Goal: Transaction & Acquisition: Book appointment/travel/reservation

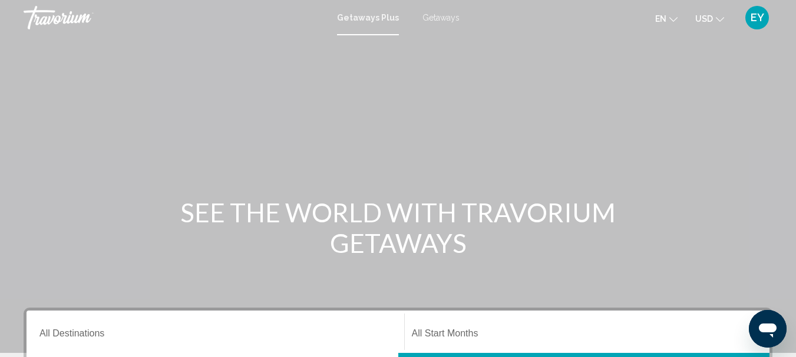
click at [442, 16] on span "Getaways" at bounding box center [440, 17] width 37 height 9
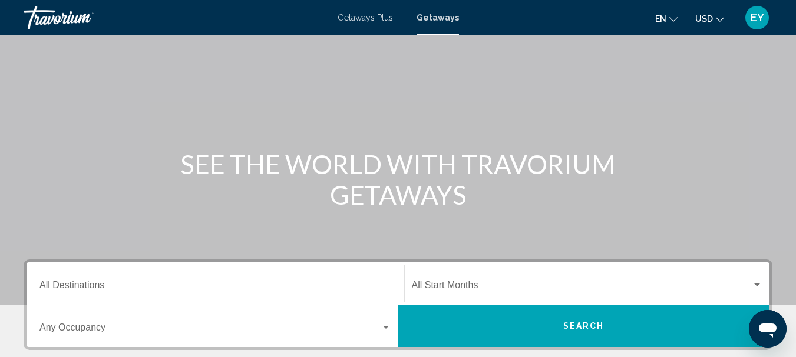
scroll to position [177, 0]
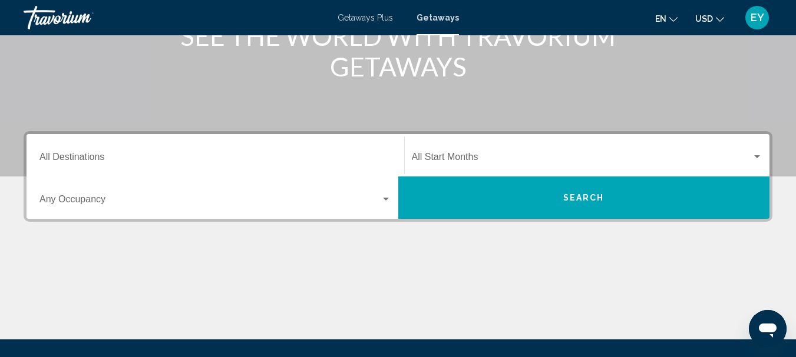
click at [77, 160] on input "Destination All Destinations" at bounding box center [215, 159] width 352 height 11
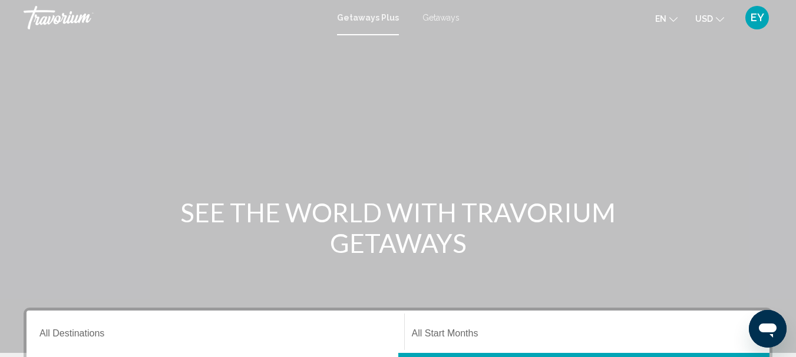
click at [443, 21] on span "Getaways" at bounding box center [440, 17] width 37 height 9
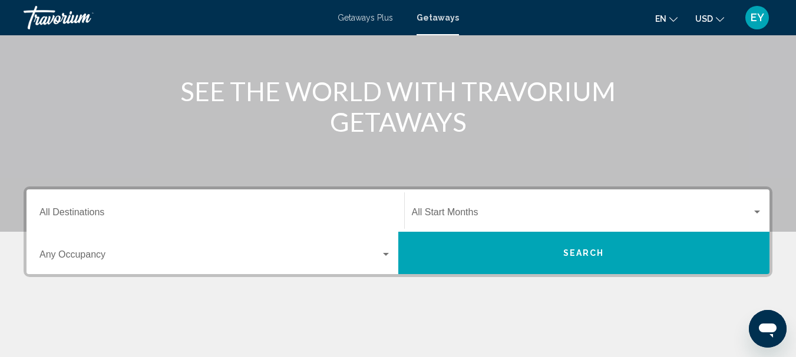
scroll to position [118, 0]
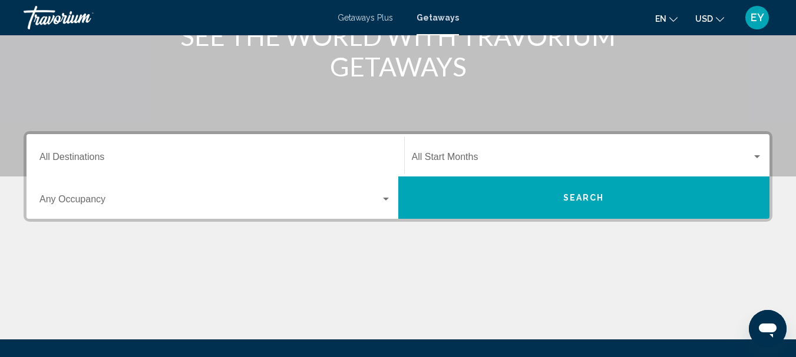
click at [243, 153] on div "Destination All Destinations" at bounding box center [215, 155] width 352 height 37
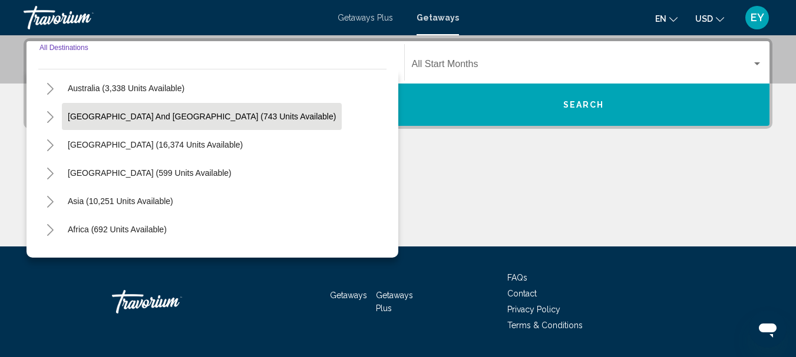
scroll to position [177, 0]
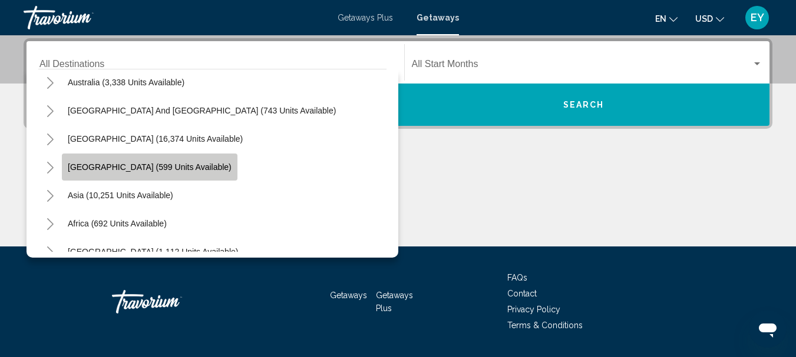
click at [163, 170] on span "[GEOGRAPHIC_DATA] (599 units available)" at bounding box center [150, 167] width 164 height 9
type input "**********"
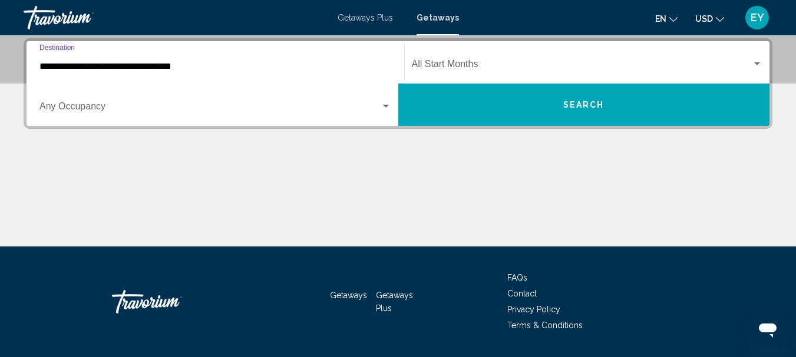
click at [614, 107] on button "Search" at bounding box center [584, 105] width 372 height 42
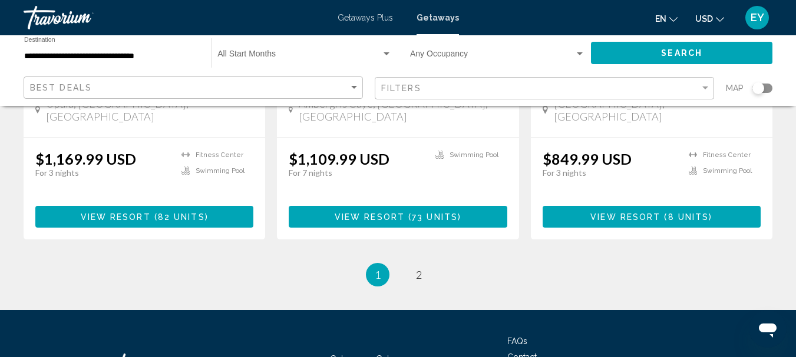
scroll to position [1590, 0]
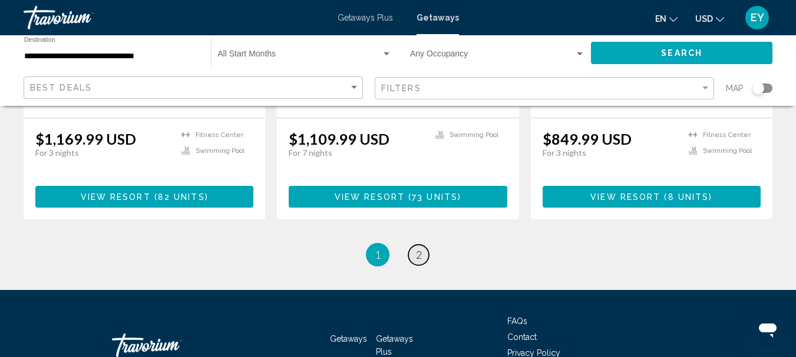
click at [426, 245] on link "page 2" at bounding box center [418, 255] width 21 height 21
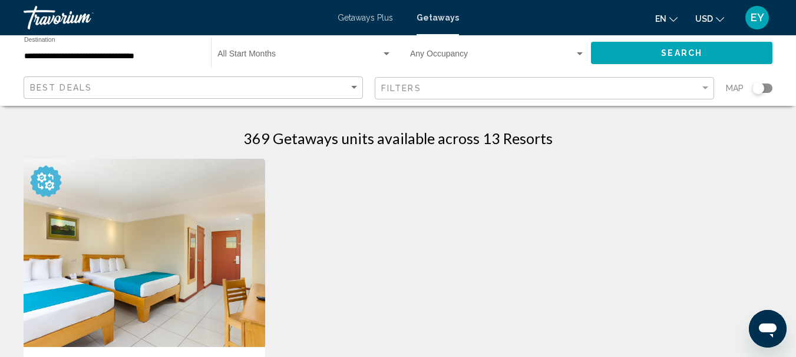
click at [172, 287] on img "Main content" at bounding box center [144, 253] width 241 height 188
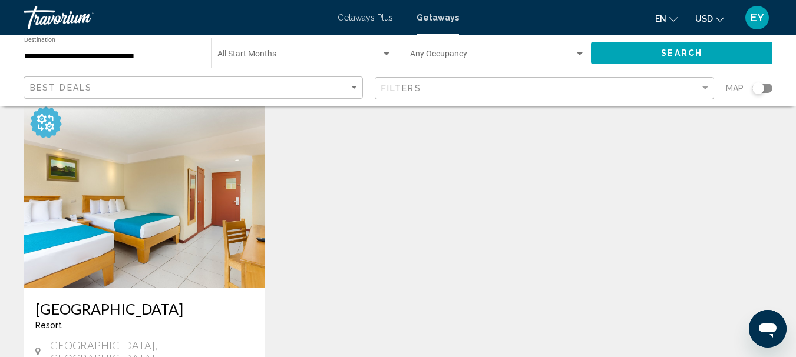
click at [150, 196] on img "Main content" at bounding box center [144, 194] width 241 height 188
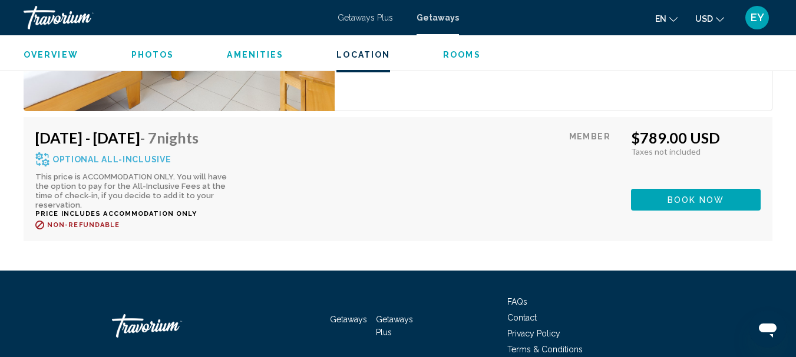
scroll to position [2528, 0]
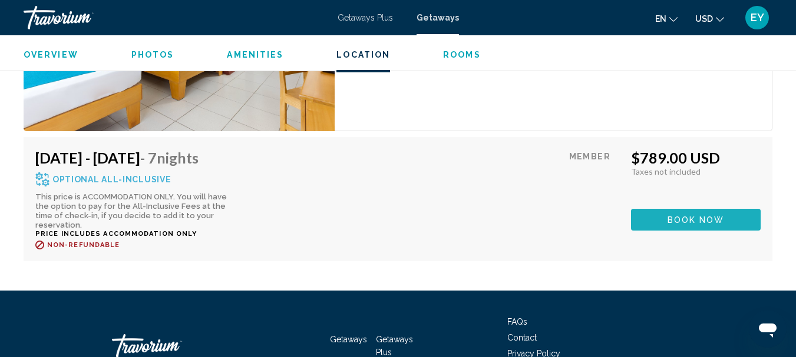
click at [676, 216] on span "Book now" at bounding box center [695, 220] width 57 height 9
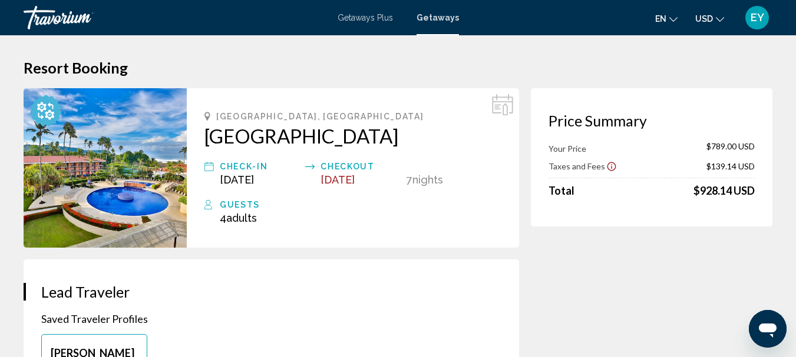
click at [354, 18] on span "Getaways Plus" at bounding box center [364, 17] width 55 height 9
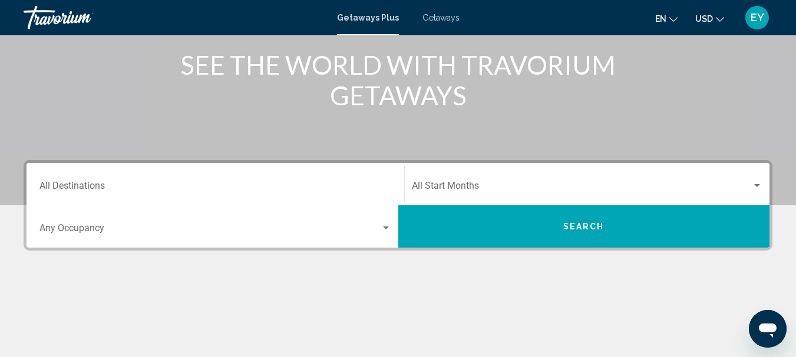
scroll to position [177, 0]
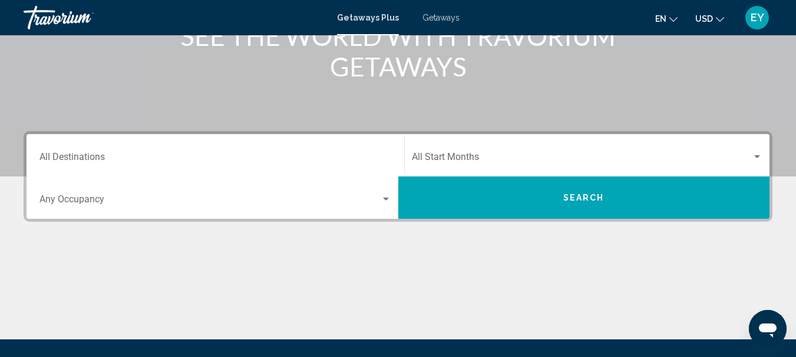
click at [181, 154] on input "Destination All Destinations" at bounding box center [215, 159] width 352 height 11
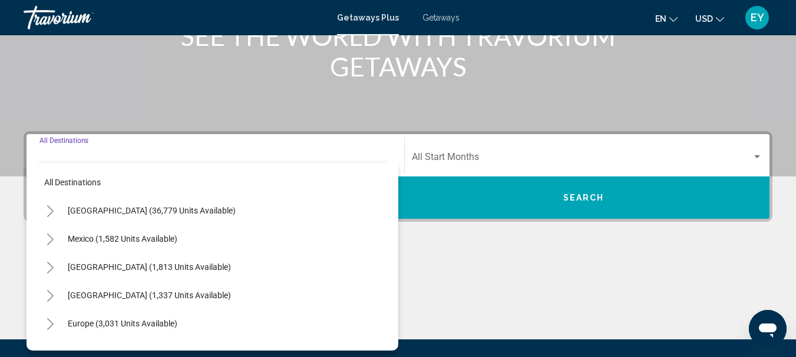
scroll to position [270, 0]
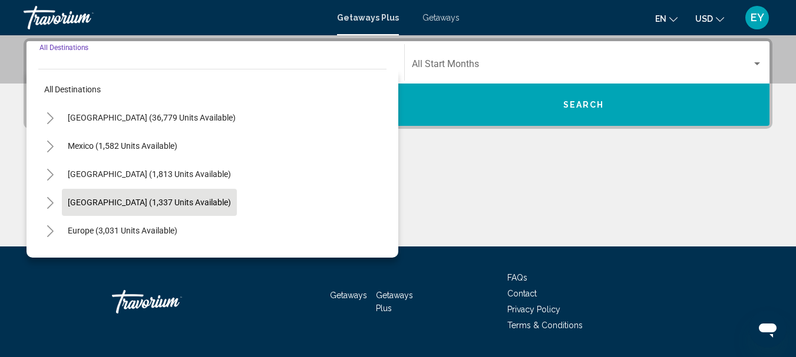
click at [157, 201] on span "Caribbean & Atlantic Islands (1,337 units available)" at bounding box center [149, 202] width 163 height 9
type input "**********"
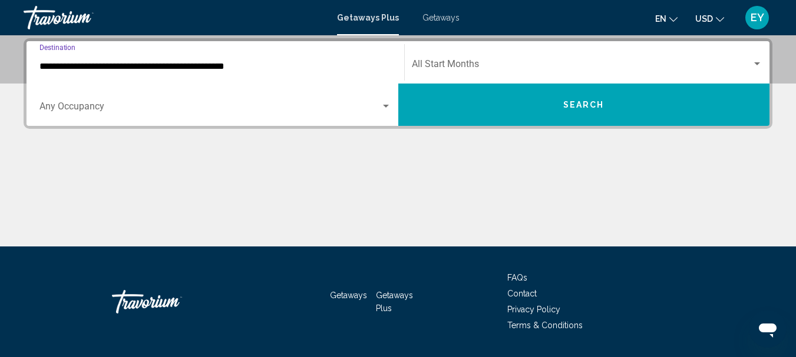
click at [508, 99] on button "Search" at bounding box center [584, 105] width 372 height 42
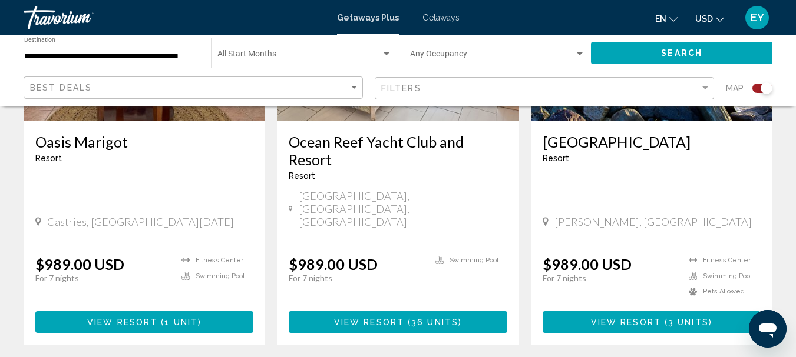
scroll to position [1885, 0]
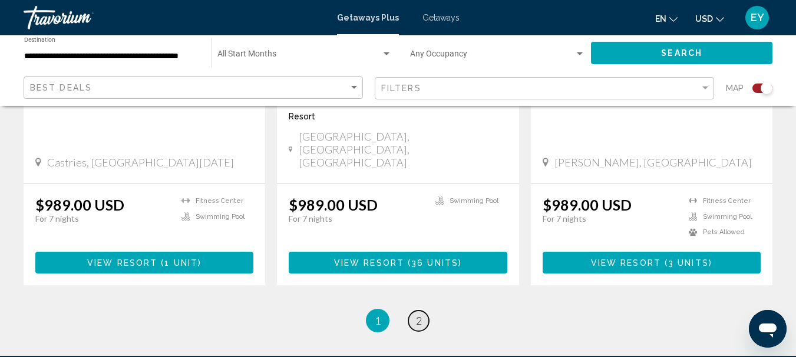
click at [425, 311] on link "page 2" at bounding box center [418, 321] width 21 height 21
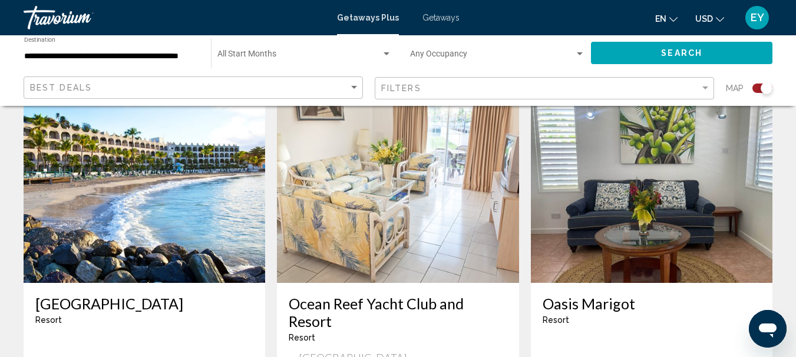
scroll to position [412, 0]
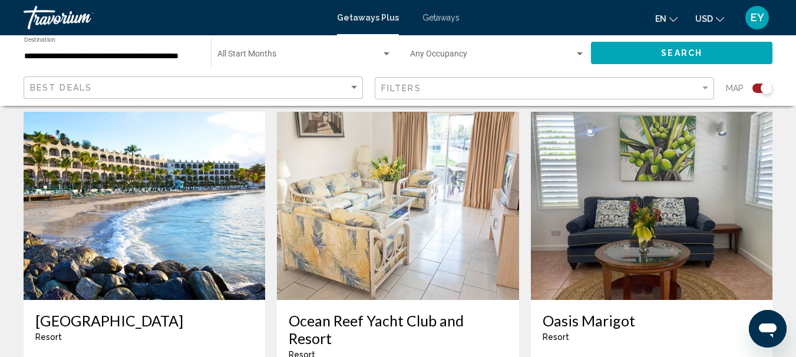
click at [347, 192] on img "Main content" at bounding box center [397, 206] width 241 height 188
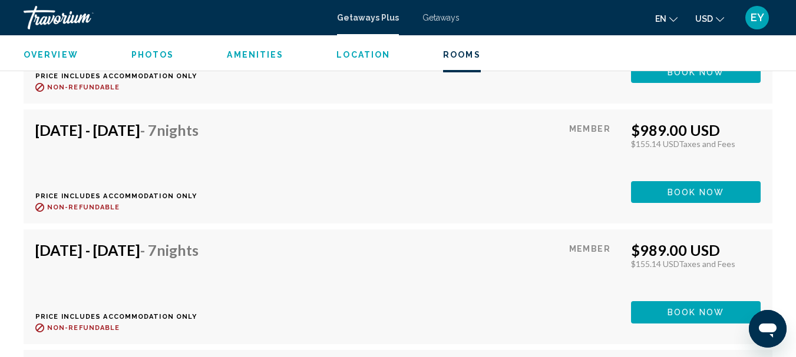
scroll to position [3199, 0]
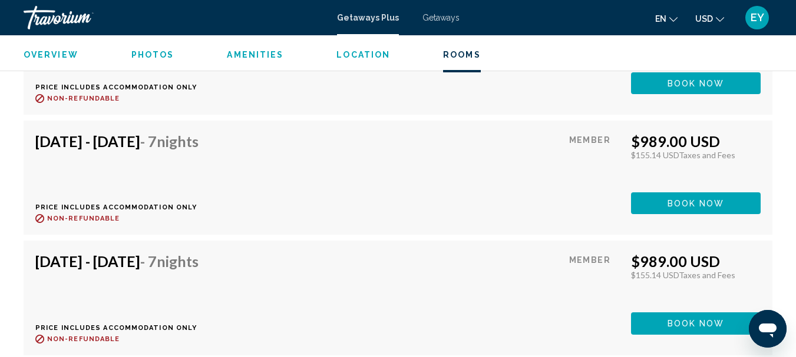
click at [145, 54] on span "Photos" at bounding box center [152, 54] width 43 height 9
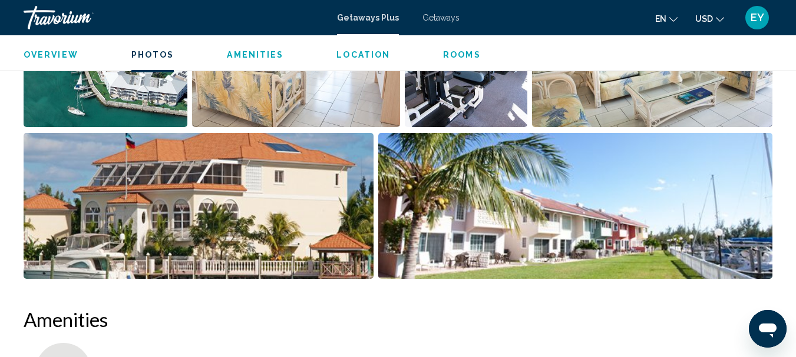
scroll to position [731, 0]
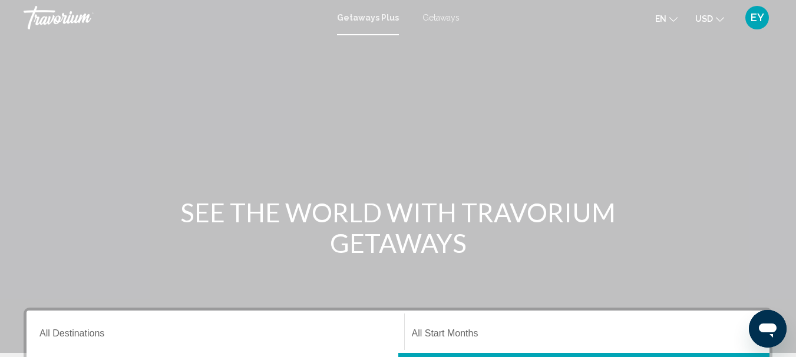
click at [441, 21] on span "Getaways" at bounding box center [440, 17] width 37 height 9
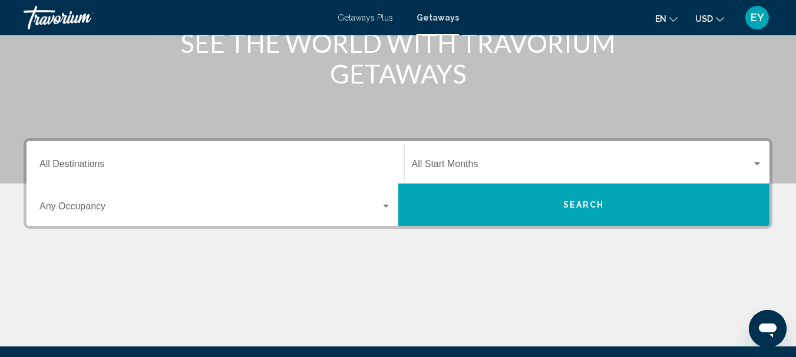
scroll to position [177, 0]
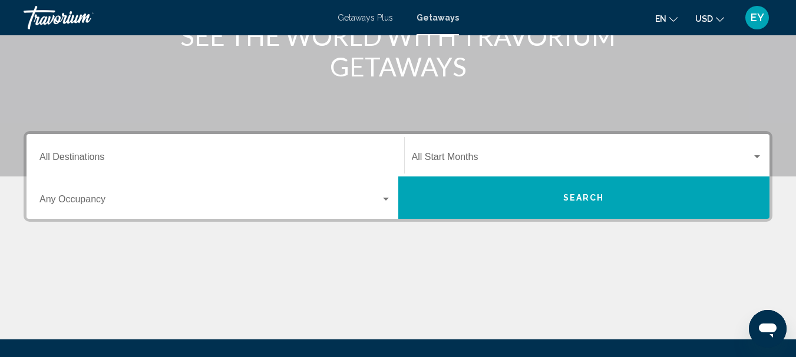
click at [220, 162] on input "Destination All Destinations" at bounding box center [215, 159] width 352 height 11
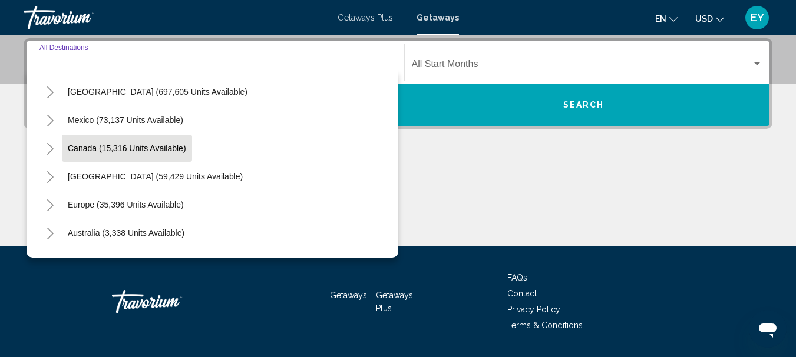
scroll to position [0, 0]
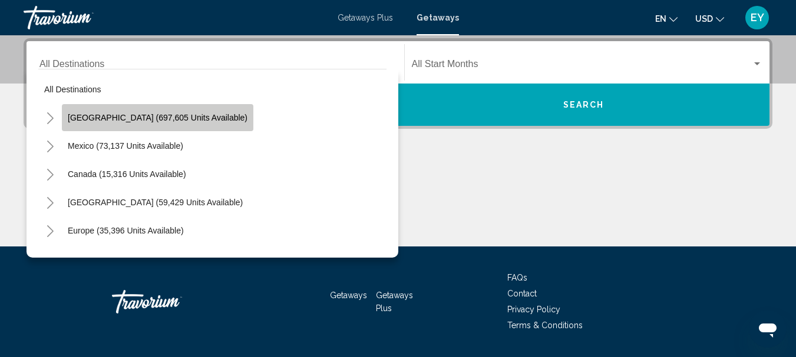
click at [169, 119] on span "[GEOGRAPHIC_DATA] (697,605 units available)" at bounding box center [158, 117] width 180 height 9
type input "**********"
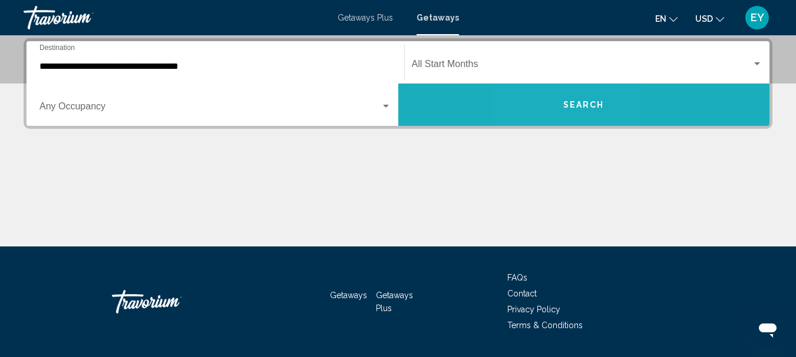
click at [557, 109] on button "Search" at bounding box center [584, 105] width 372 height 42
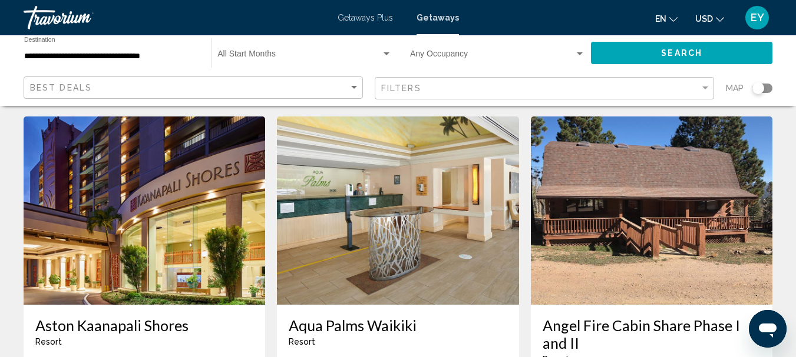
scroll to position [118, 0]
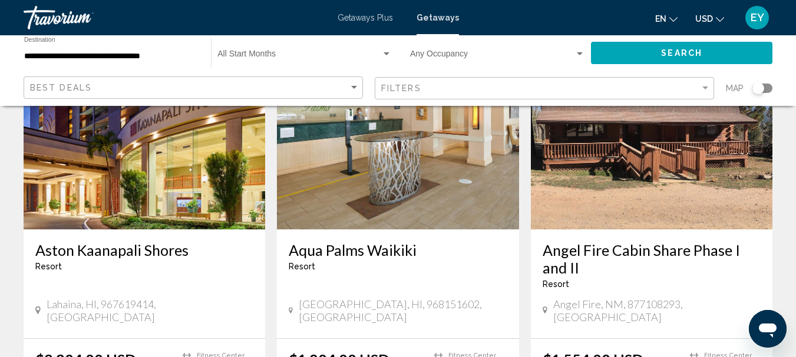
click at [691, 198] on img "Main content" at bounding box center [651, 135] width 241 height 188
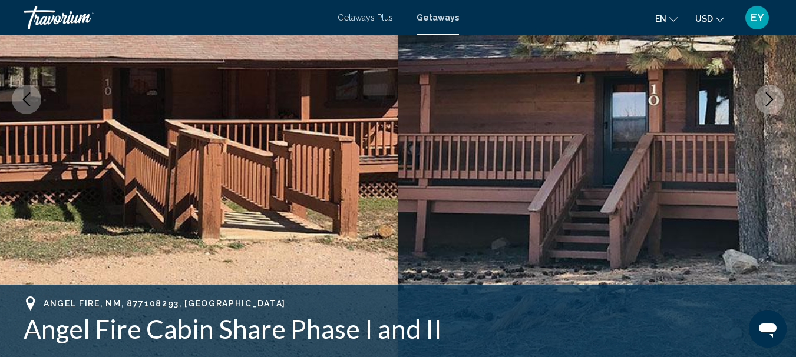
scroll to position [196, 0]
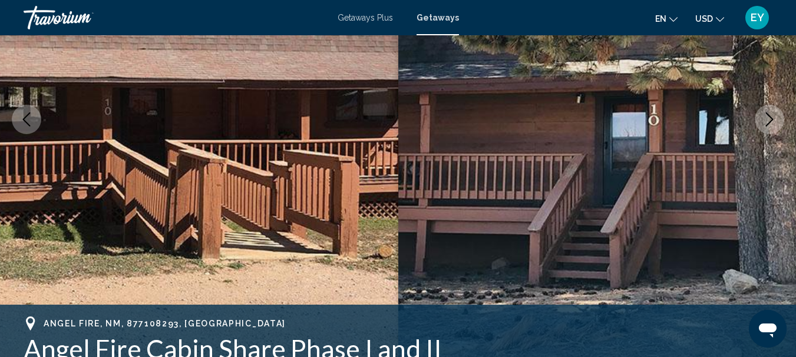
click at [768, 117] on icon "Next image" at bounding box center [769, 119] width 14 height 14
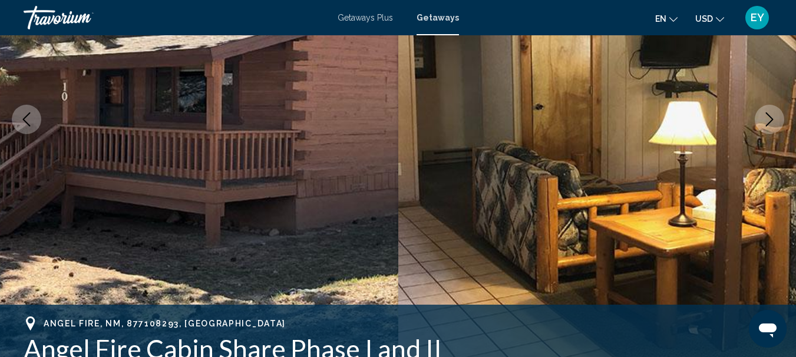
click at [768, 117] on icon "Next image" at bounding box center [769, 119] width 14 height 14
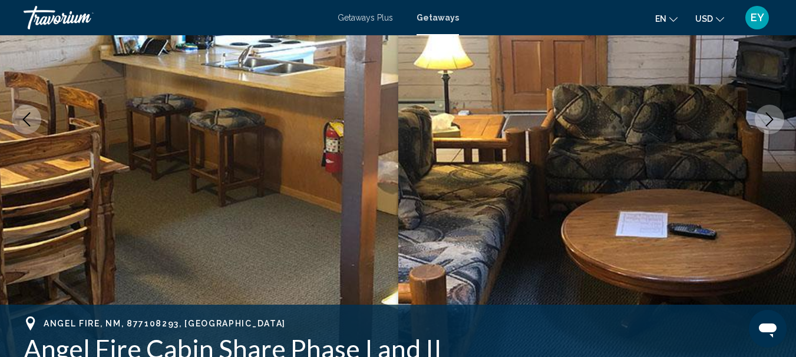
click at [768, 117] on icon "Next image" at bounding box center [769, 119] width 14 height 14
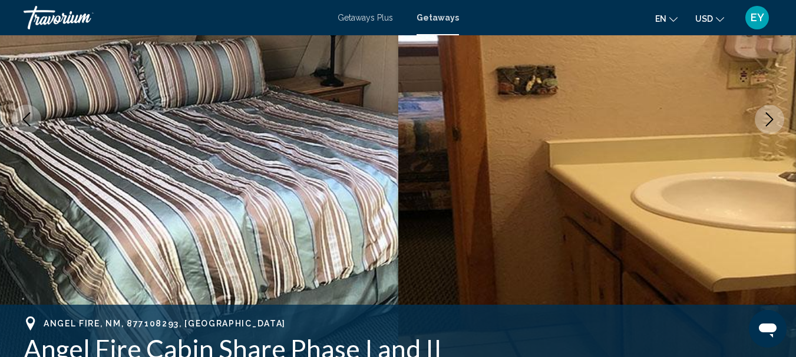
click at [768, 117] on icon "Next image" at bounding box center [769, 119] width 14 height 14
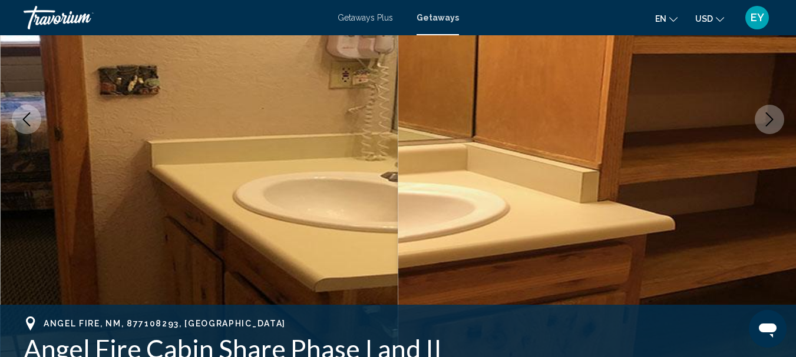
click at [768, 117] on icon "Next image" at bounding box center [769, 119] width 14 height 14
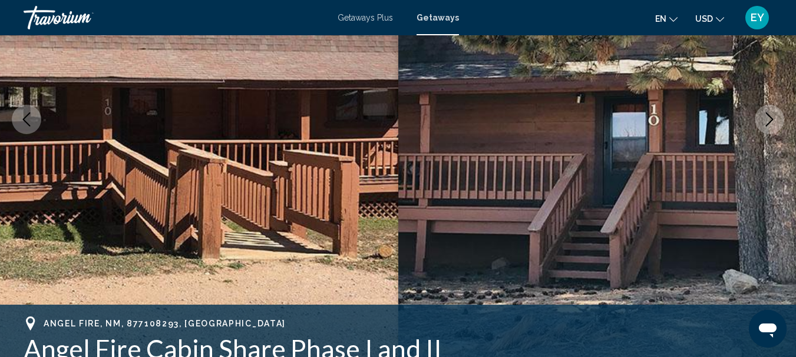
click at [768, 117] on icon "Next image" at bounding box center [769, 119] width 14 height 14
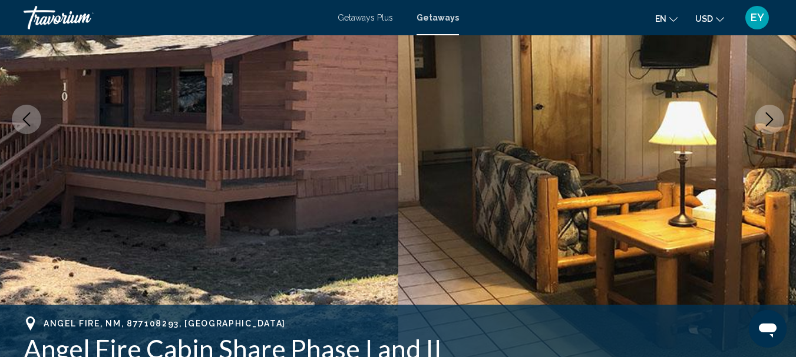
click at [768, 117] on icon "Next image" at bounding box center [769, 119] width 14 height 14
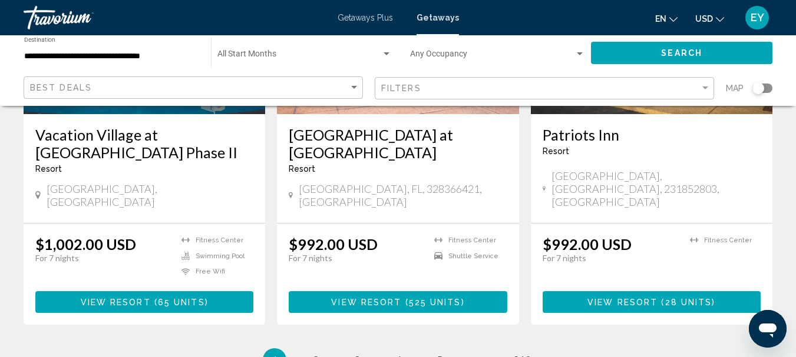
scroll to position [1531, 0]
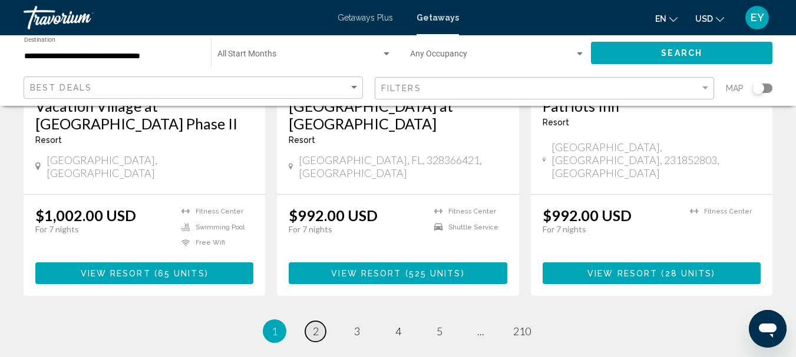
click at [316, 325] on span "2" at bounding box center [316, 331] width 6 height 13
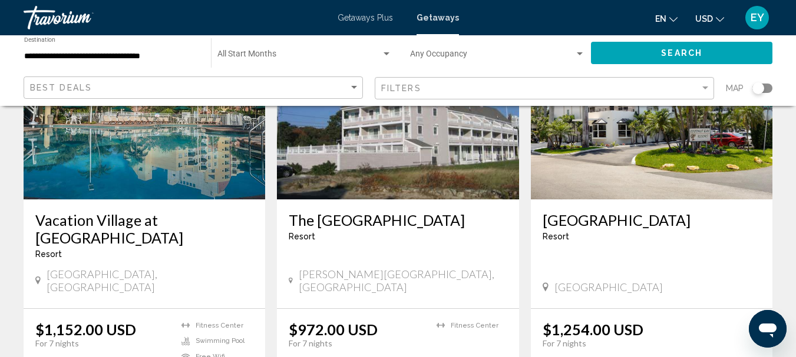
scroll to position [59, 0]
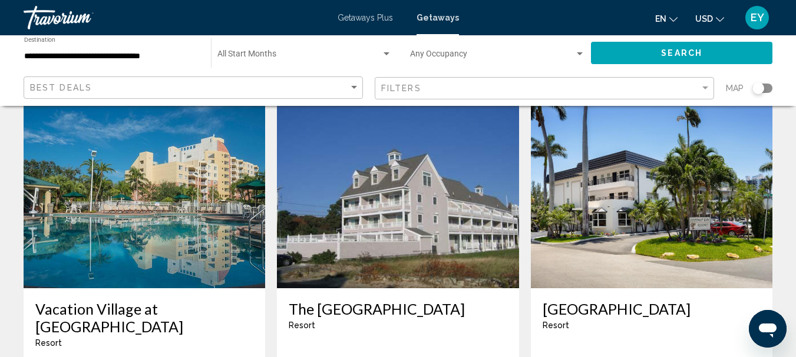
click at [671, 204] on img "Main content" at bounding box center [651, 194] width 241 height 188
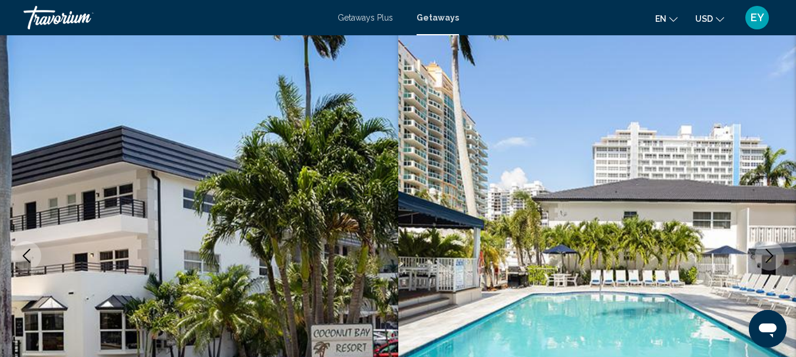
scroll to position [137, 0]
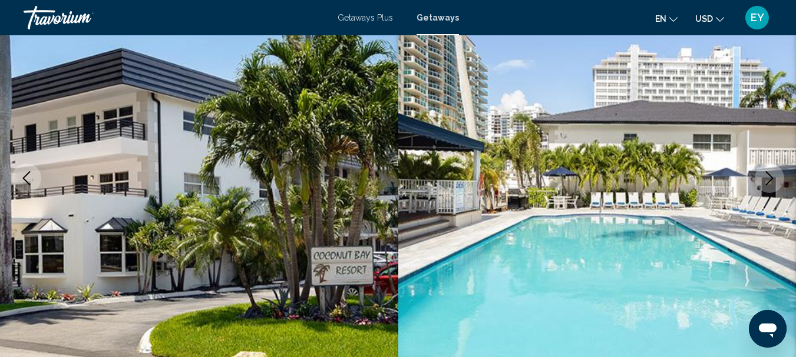
click at [776, 177] on icon "Next image" at bounding box center [769, 178] width 14 height 14
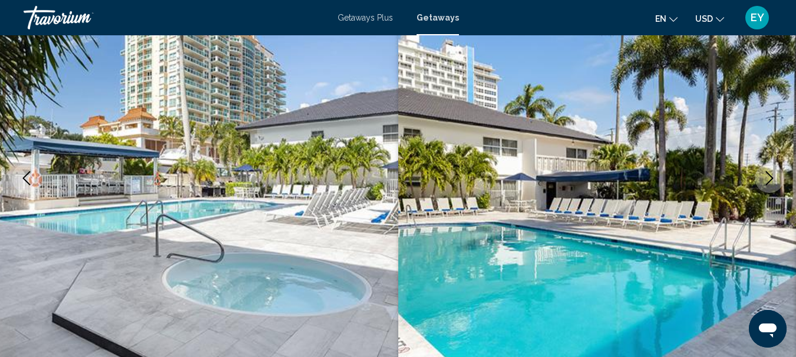
click at [766, 177] on icon "Next image" at bounding box center [769, 178] width 14 height 14
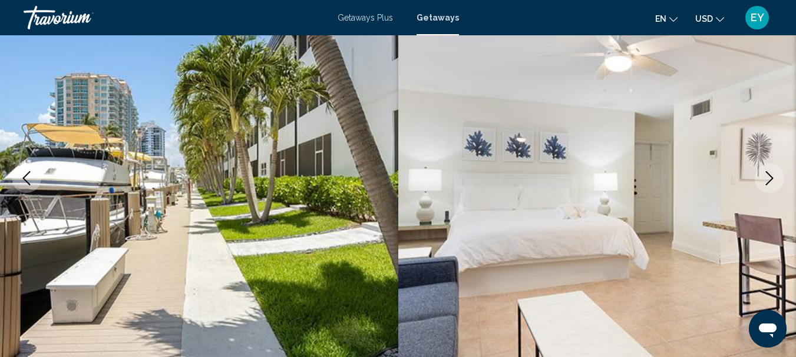
click at [766, 177] on icon "Next image" at bounding box center [769, 178] width 14 height 14
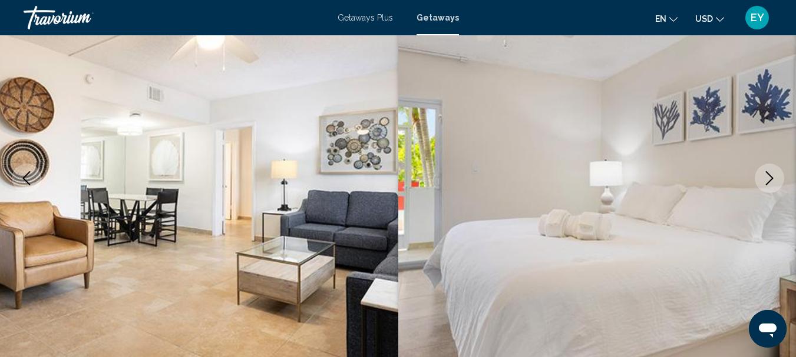
click at [766, 177] on icon "Next image" at bounding box center [769, 178] width 14 height 14
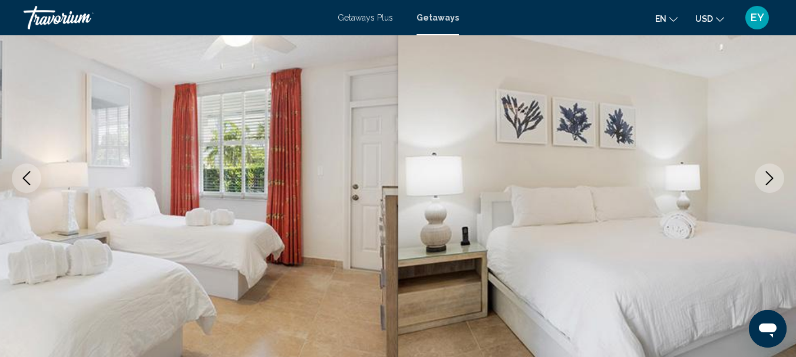
click at [766, 177] on icon "Next image" at bounding box center [769, 178] width 14 height 14
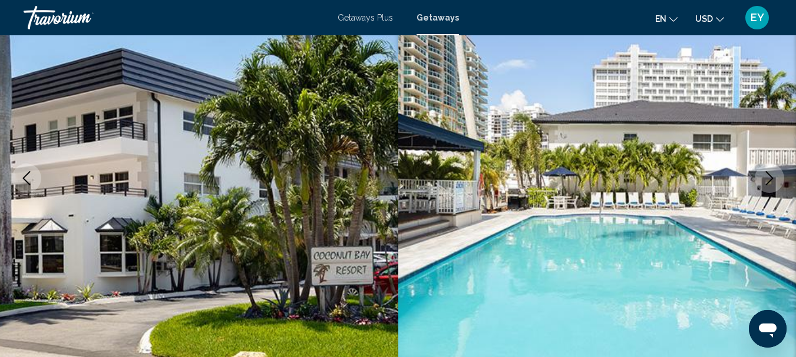
click at [766, 177] on icon "Next image" at bounding box center [769, 178] width 14 height 14
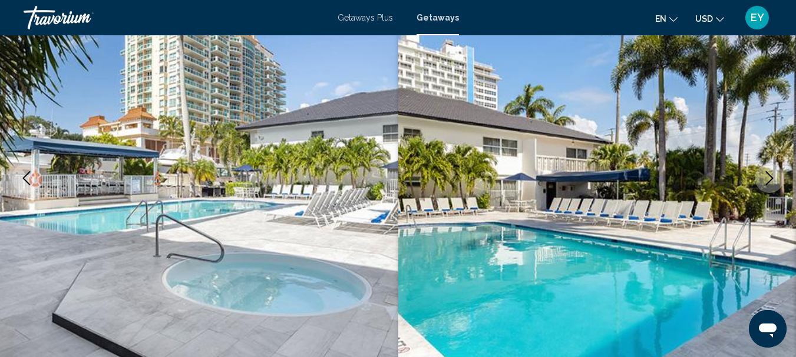
click at [767, 176] on icon "Next image" at bounding box center [769, 178] width 14 height 14
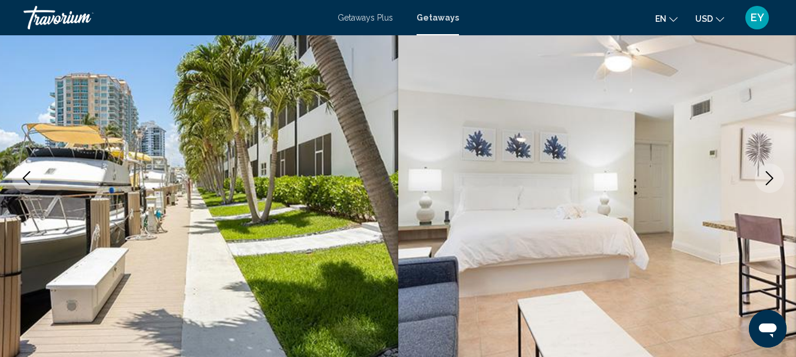
click at [767, 176] on icon "Next image" at bounding box center [769, 178] width 14 height 14
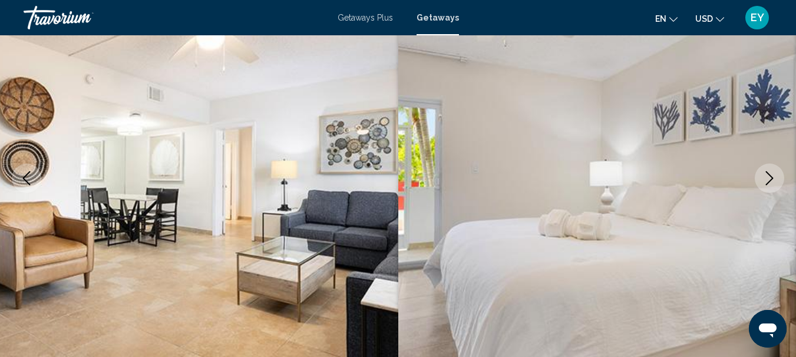
click at [767, 176] on icon "Next image" at bounding box center [769, 178] width 14 height 14
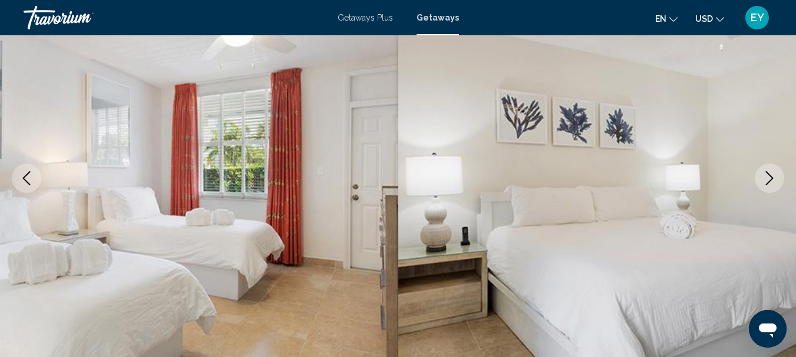
click at [767, 176] on icon "Next image" at bounding box center [769, 178] width 14 height 14
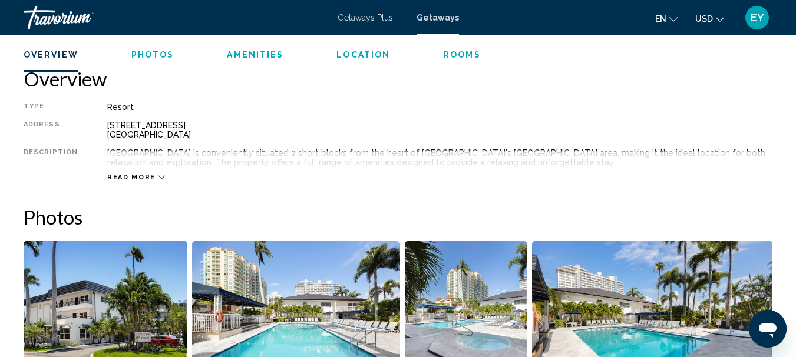
scroll to position [608, 0]
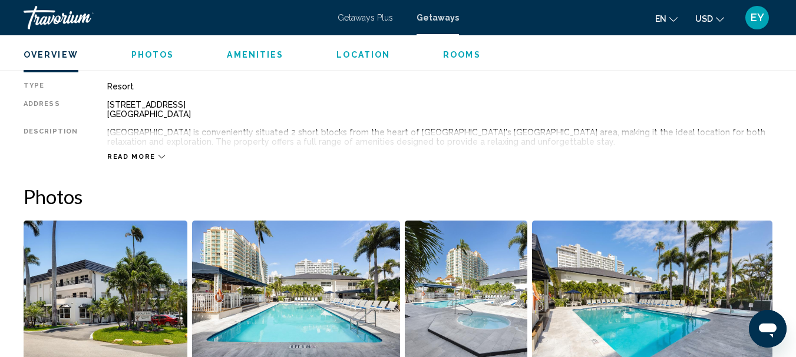
click at [158, 160] on icon "Main content" at bounding box center [161, 157] width 6 height 6
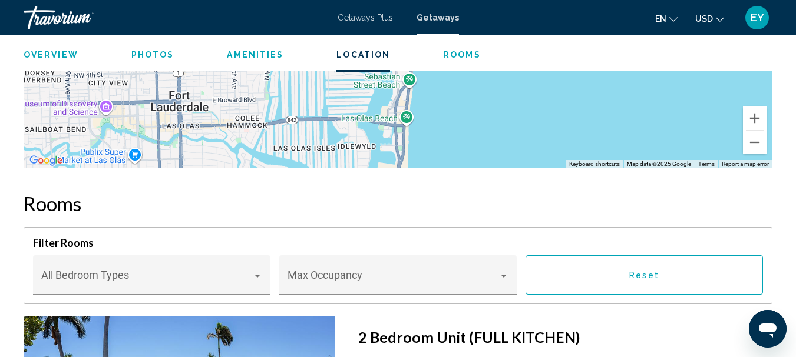
scroll to position [1786, 0]
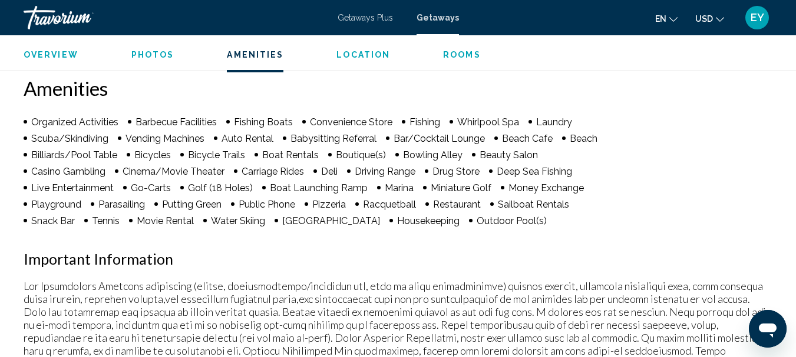
click at [53, 52] on span "Overview" at bounding box center [51, 54] width 55 height 9
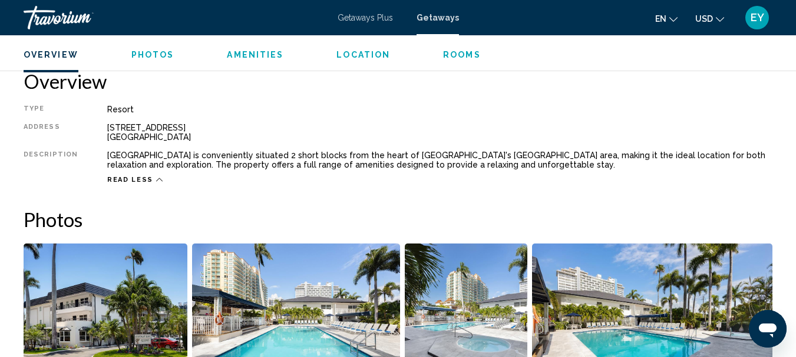
scroll to position [584, 0]
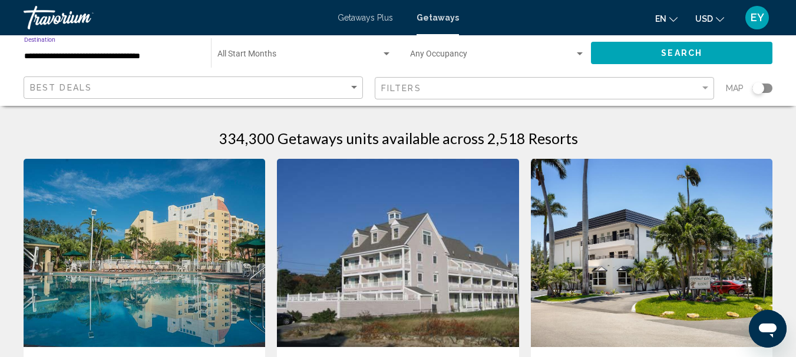
click at [111, 58] on input "**********" at bounding box center [111, 56] width 175 height 9
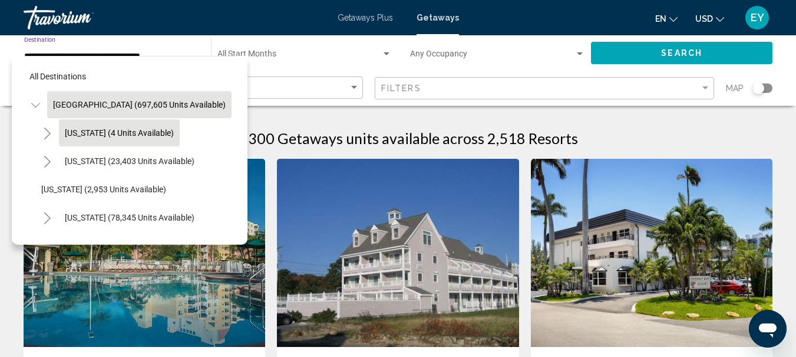
click at [115, 135] on span "[US_STATE] (4 units available)" at bounding box center [119, 132] width 109 height 9
type input "**********"
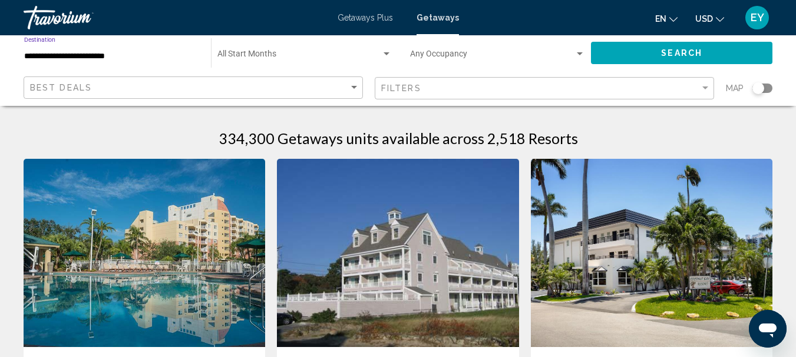
click at [634, 51] on button "Search" at bounding box center [681, 53] width 181 height 22
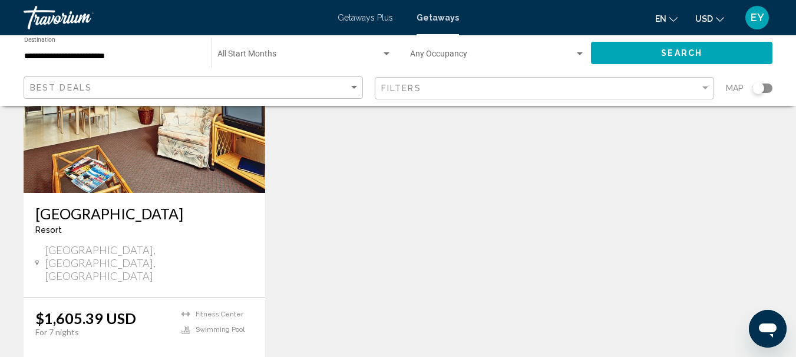
scroll to position [118, 0]
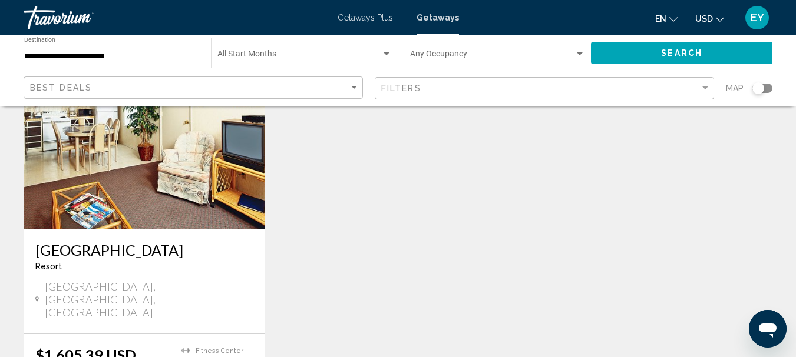
click at [179, 201] on img "Main content" at bounding box center [144, 135] width 241 height 188
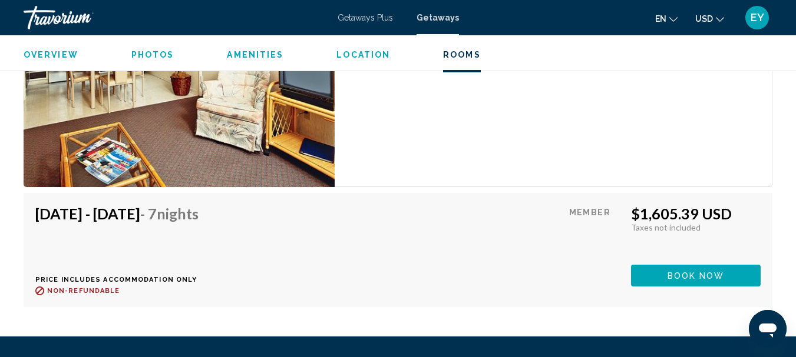
scroll to position [2375, 0]
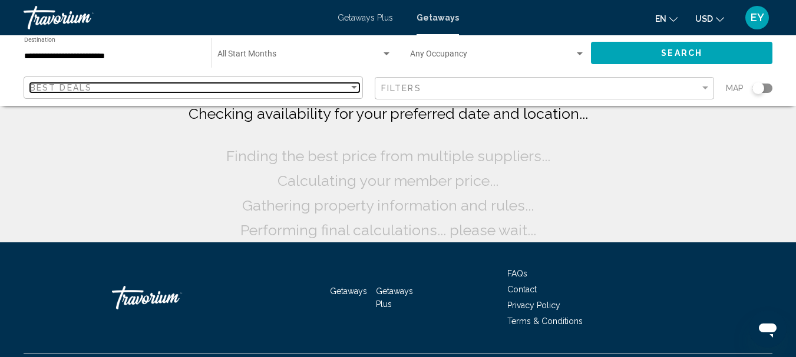
click at [292, 84] on div "Best Deals" at bounding box center [189, 87] width 319 height 9
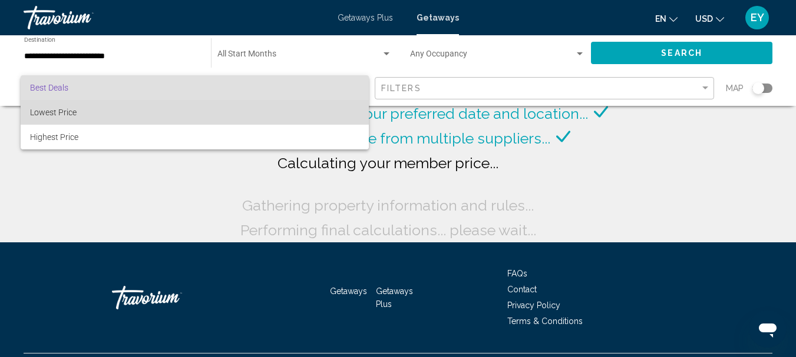
click at [186, 111] on span "Lowest Price" at bounding box center [194, 112] width 329 height 25
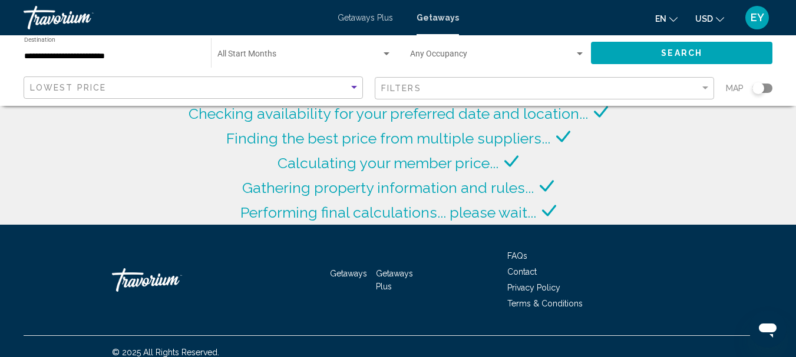
click at [67, 59] on input "**********" at bounding box center [111, 56] width 175 height 9
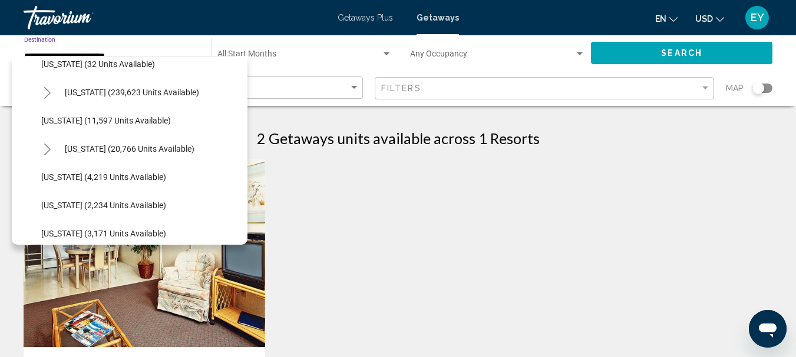
scroll to position [236, 0]
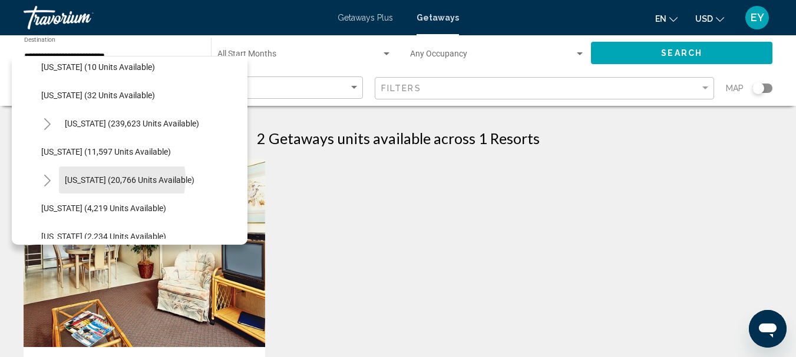
drag, startPoint x: 111, startPoint y: 179, endPoint x: 115, endPoint y: 173, distance: 6.9
click at [113, 177] on span "[US_STATE] (20,766 units available)" at bounding box center [130, 180] width 130 height 9
type input "**********"
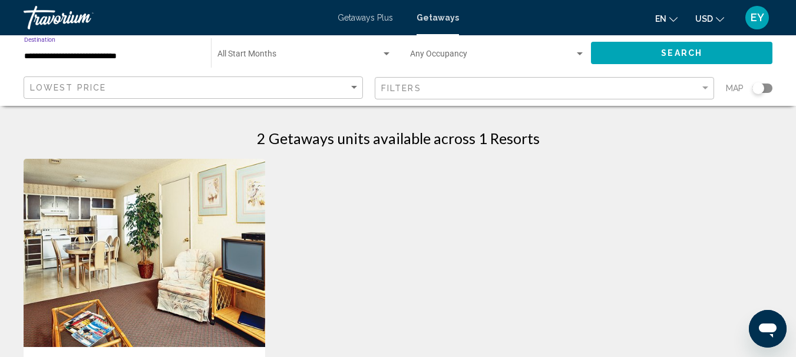
click at [660, 54] on button "Search" at bounding box center [681, 53] width 181 height 22
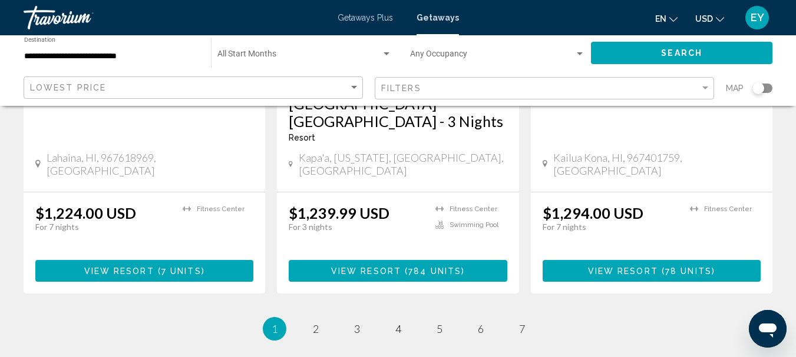
scroll to position [1633, 0]
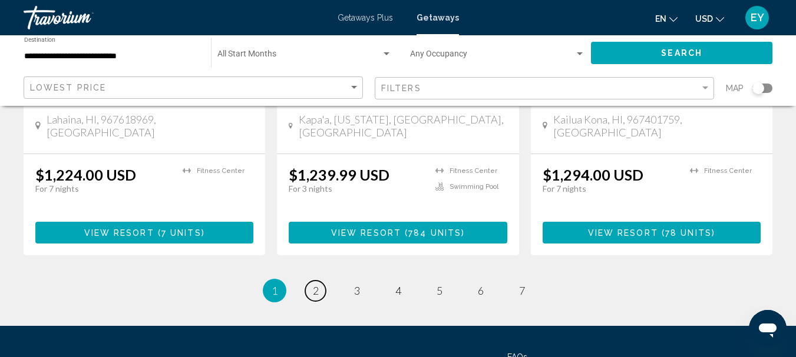
click at [313, 284] on span "2" at bounding box center [316, 290] width 6 height 13
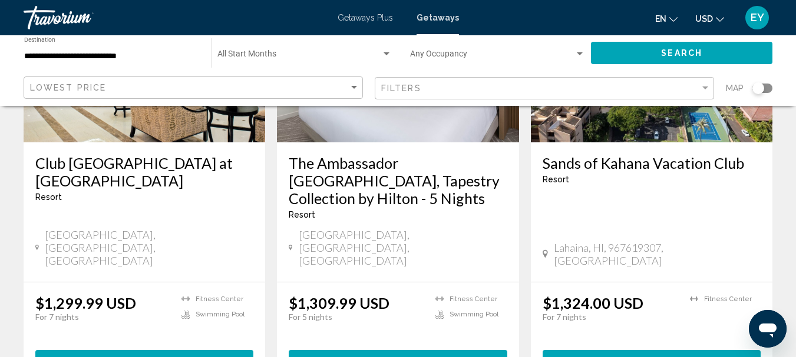
scroll to position [177, 0]
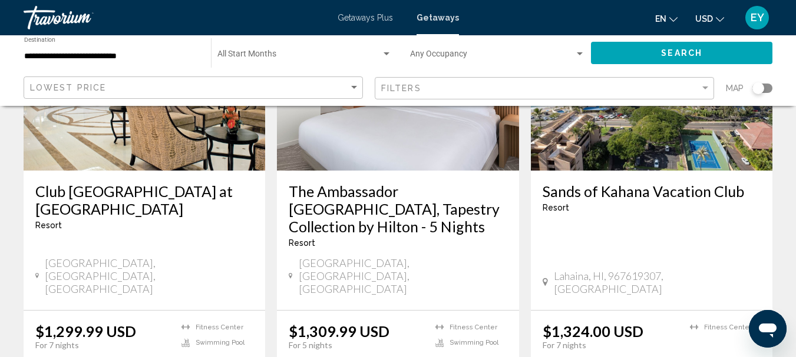
click at [138, 131] on img "Main content" at bounding box center [144, 76] width 241 height 188
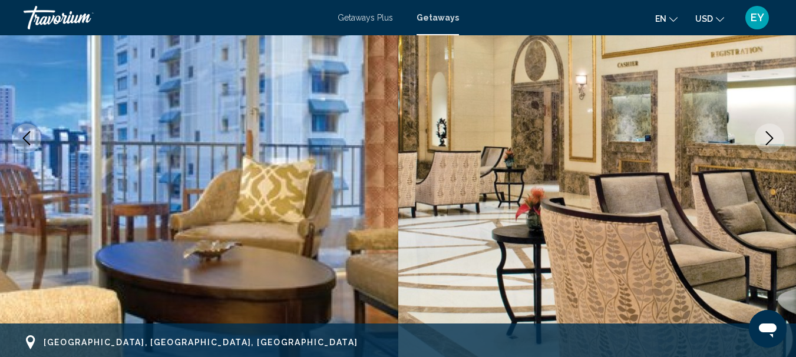
scroll to position [137, 0]
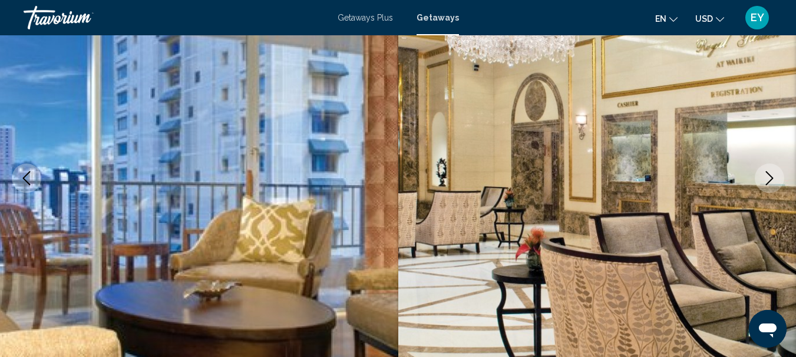
click at [768, 178] on icon "Next image" at bounding box center [769, 178] width 14 height 14
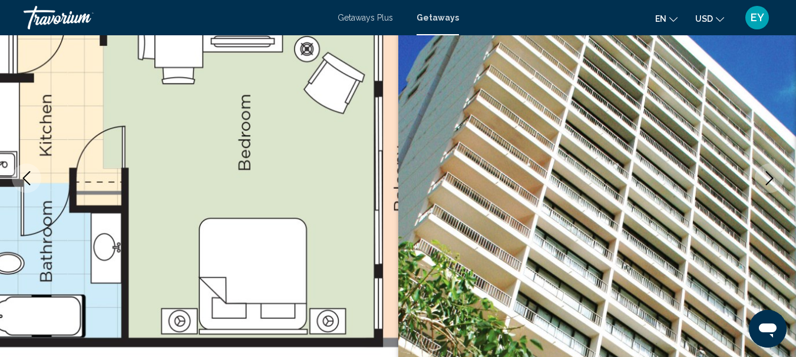
click at [771, 176] on icon "Next image" at bounding box center [769, 178] width 14 height 14
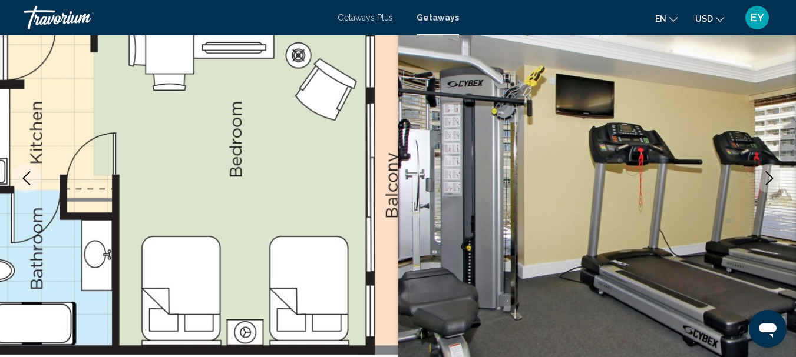
click at [771, 176] on icon "Next image" at bounding box center [769, 178] width 14 height 14
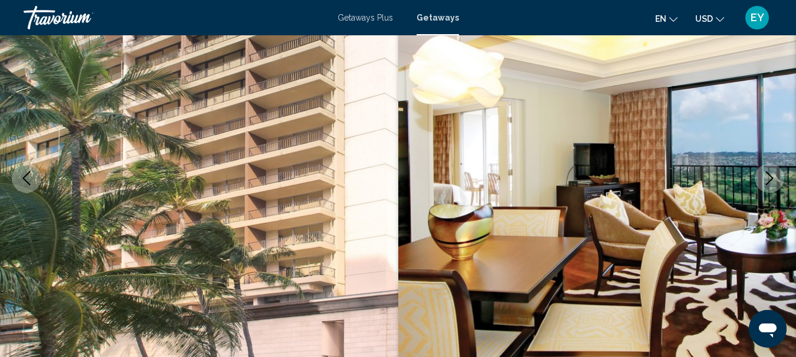
click at [771, 176] on icon "Next image" at bounding box center [769, 178] width 14 height 14
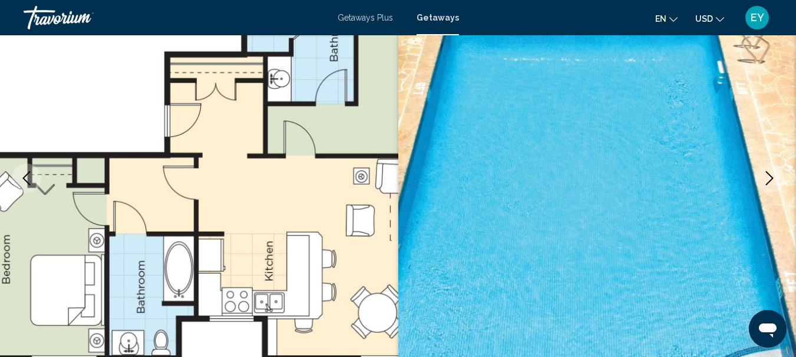
click at [771, 176] on icon "Next image" at bounding box center [769, 178] width 14 height 14
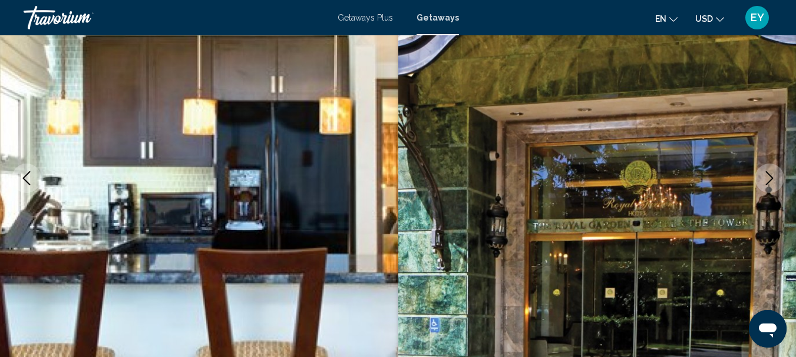
click at [771, 176] on icon "Next image" at bounding box center [769, 178] width 14 height 14
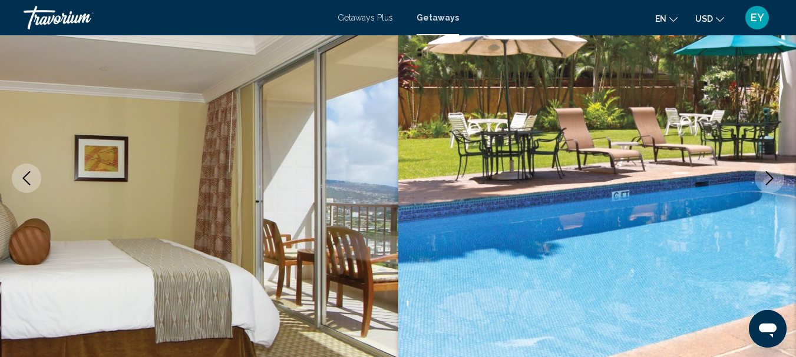
click at [771, 176] on icon "Next image" at bounding box center [769, 178] width 14 height 14
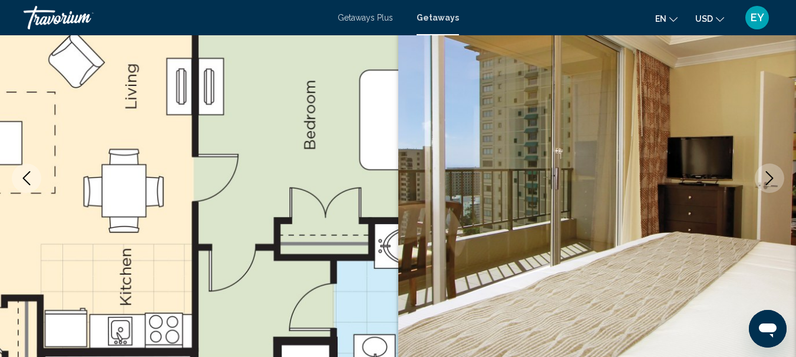
click at [771, 176] on icon "Next image" at bounding box center [769, 178] width 14 height 14
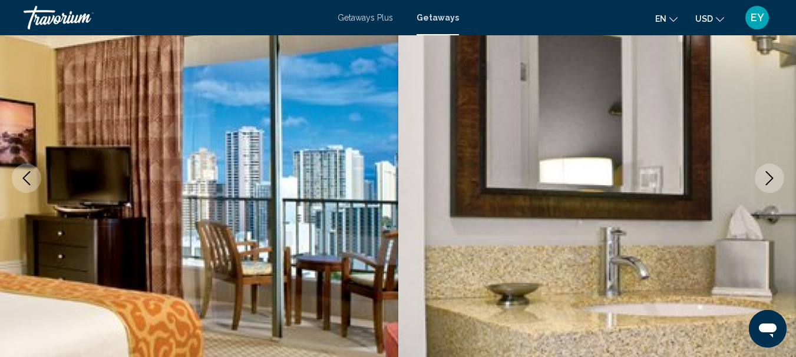
click at [771, 176] on icon "Next image" at bounding box center [769, 178] width 14 height 14
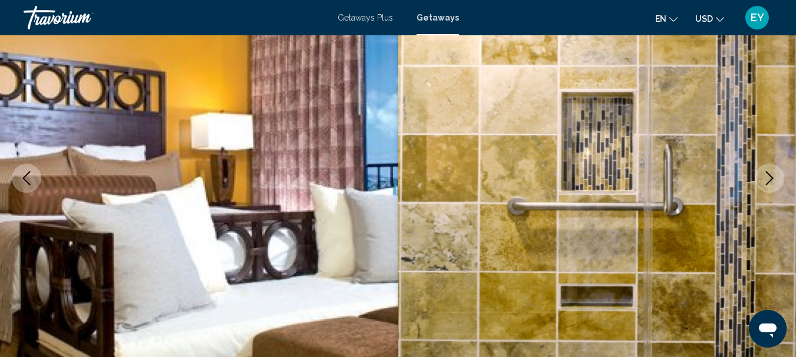
click at [771, 176] on icon "Next image" at bounding box center [769, 178] width 14 height 14
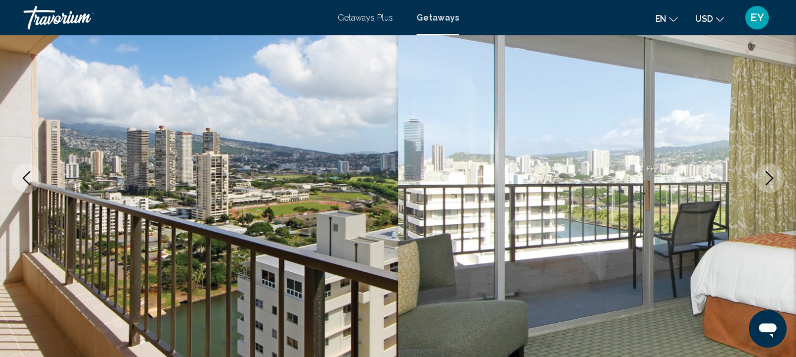
click at [771, 176] on icon "Next image" at bounding box center [769, 178] width 14 height 14
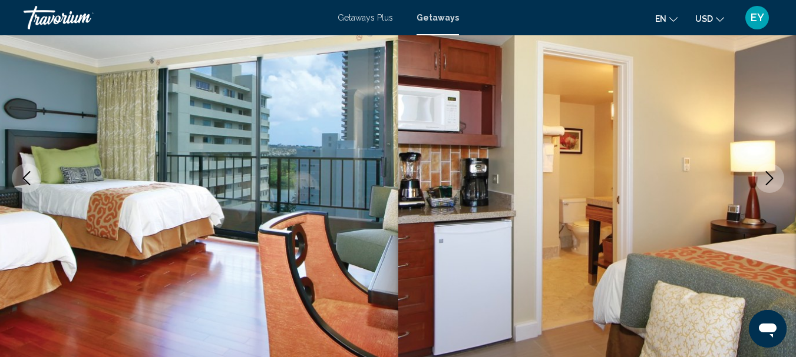
click at [771, 176] on icon "Next image" at bounding box center [769, 178] width 14 height 14
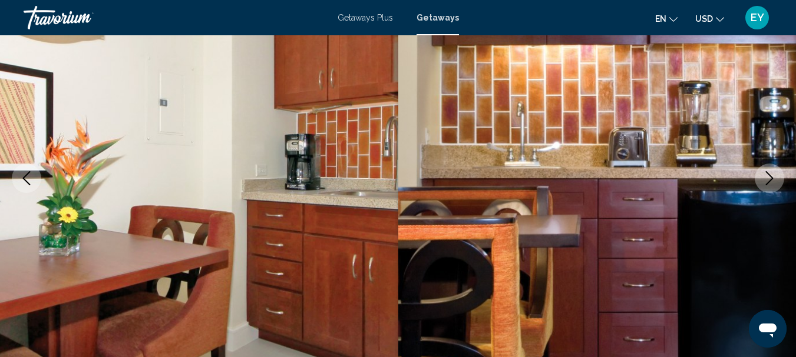
click at [771, 176] on icon "Next image" at bounding box center [769, 178] width 14 height 14
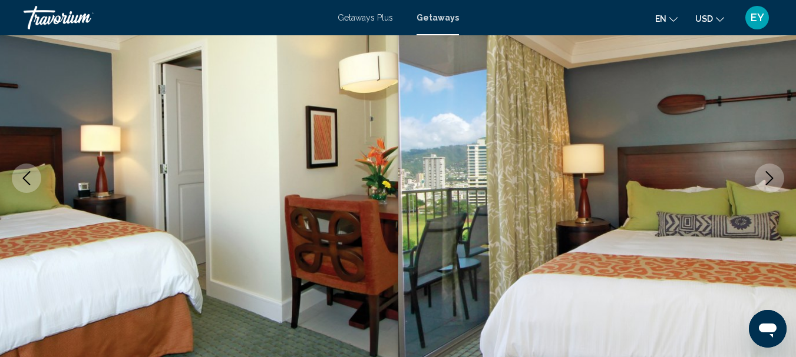
click at [771, 176] on icon "Next image" at bounding box center [769, 178] width 14 height 14
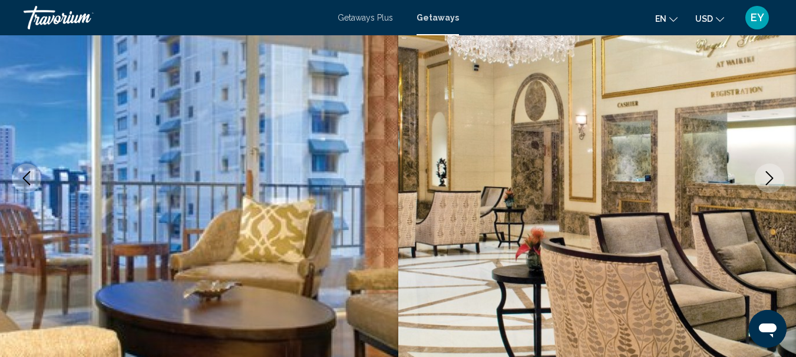
click at [771, 176] on icon "Next image" at bounding box center [769, 178] width 14 height 14
